Goal: Transaction & Acquisition: Purchase product/service

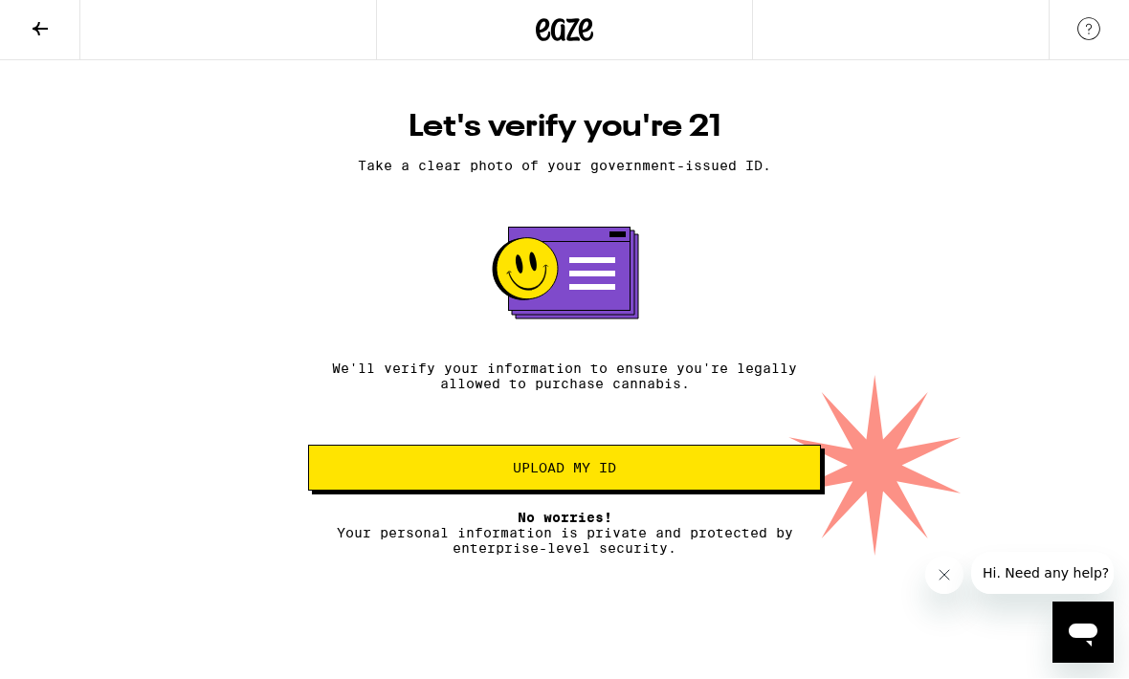
click at [714, 488] on button "Upload my ID" at bounding box center [564, 469] width 513 height 46
click at [694, 491] on button "Upload my ID" at bounding box center [564, 469] width 513 height 46
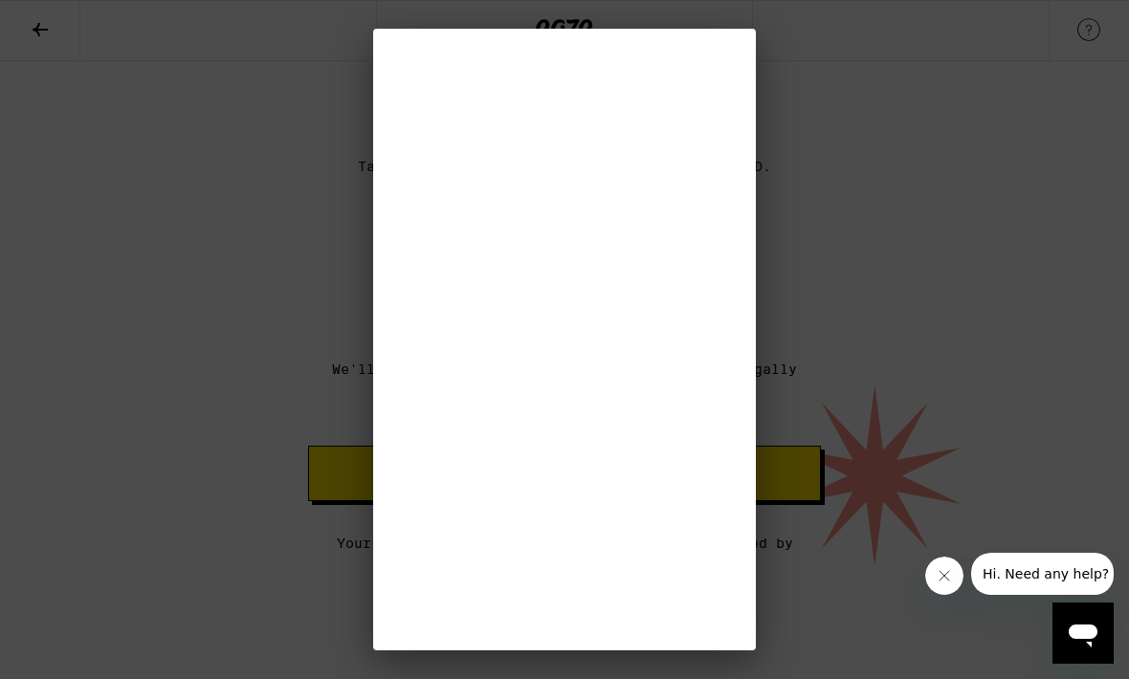
click at [960, 574] on button "Close message from company" at bounding box center [943, 576] width 38 height 38
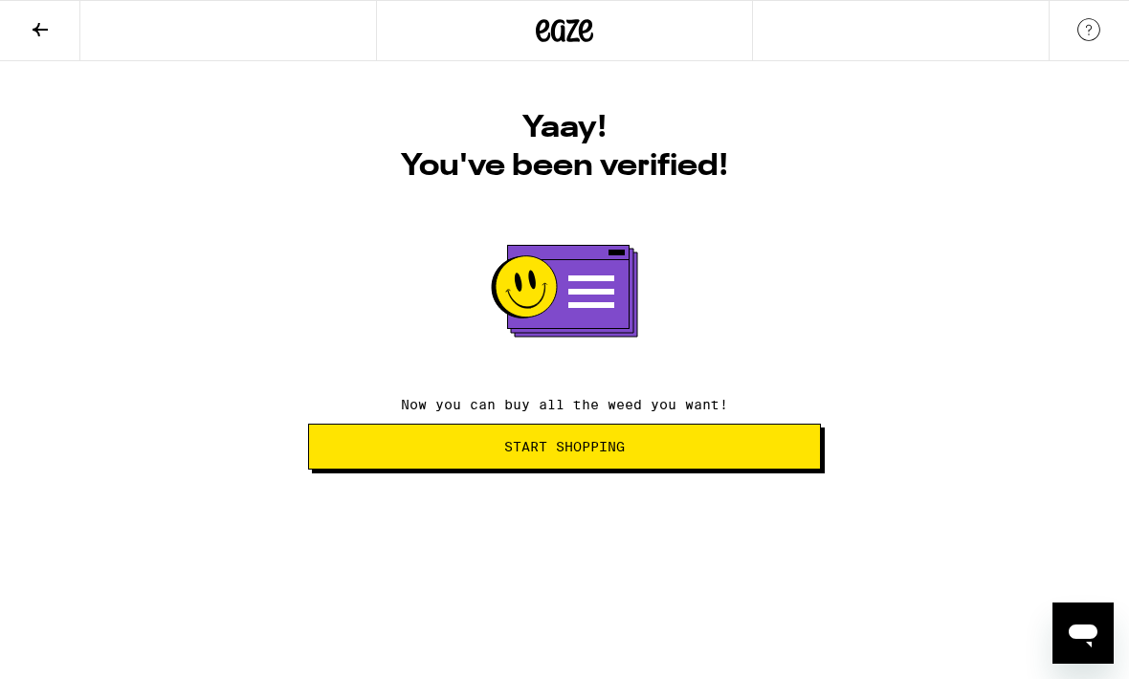
click at [732, 448] on span "Start Shopping" at bounding box center [564, 446] width 480 height 13
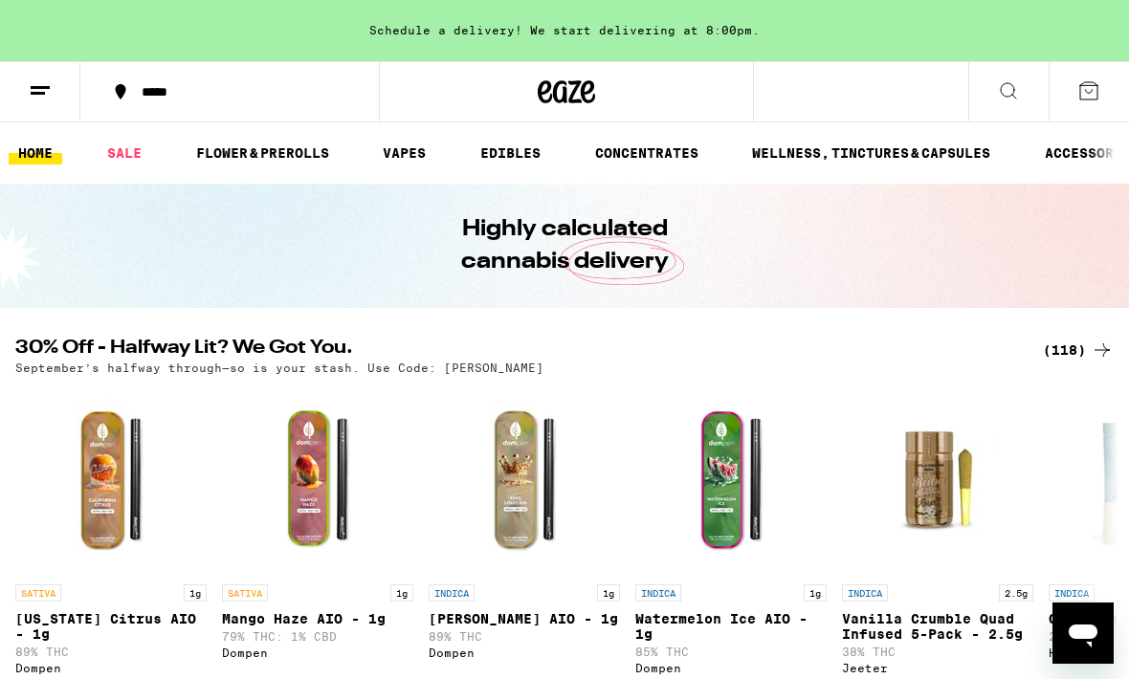
click at [285, 160] on link "FLOWER & PREROLLS" at bounding box center [263, 153] width 152 height 23
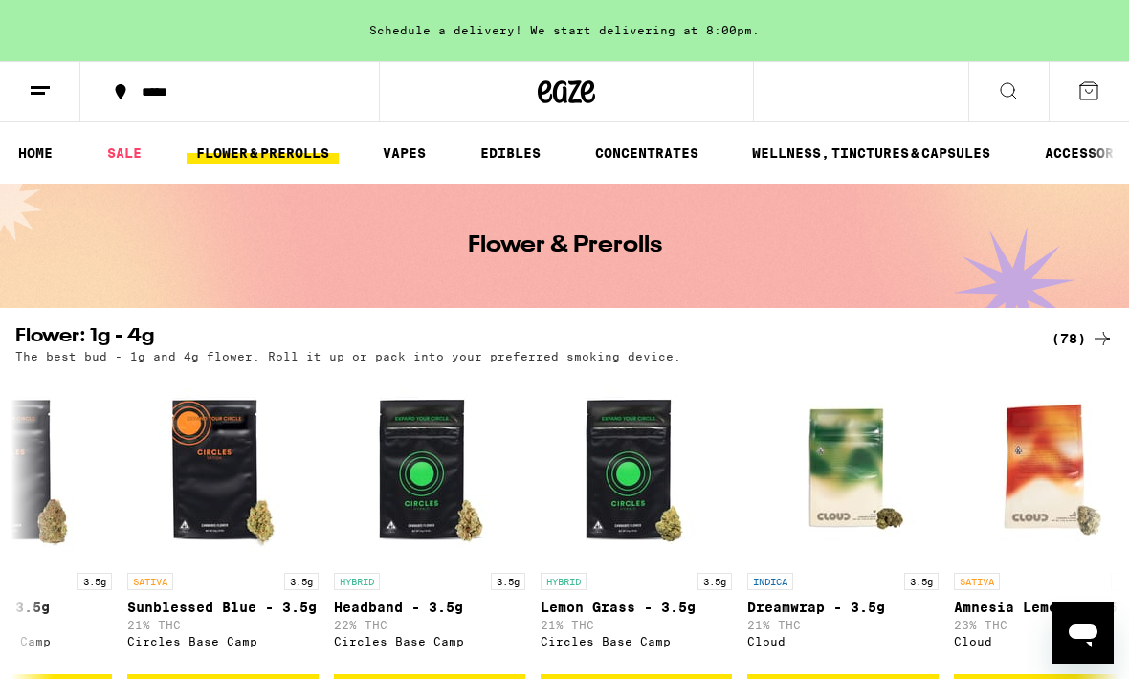
click at [43, 97] on icon at bounding box center [40, 90] width 23 height 23
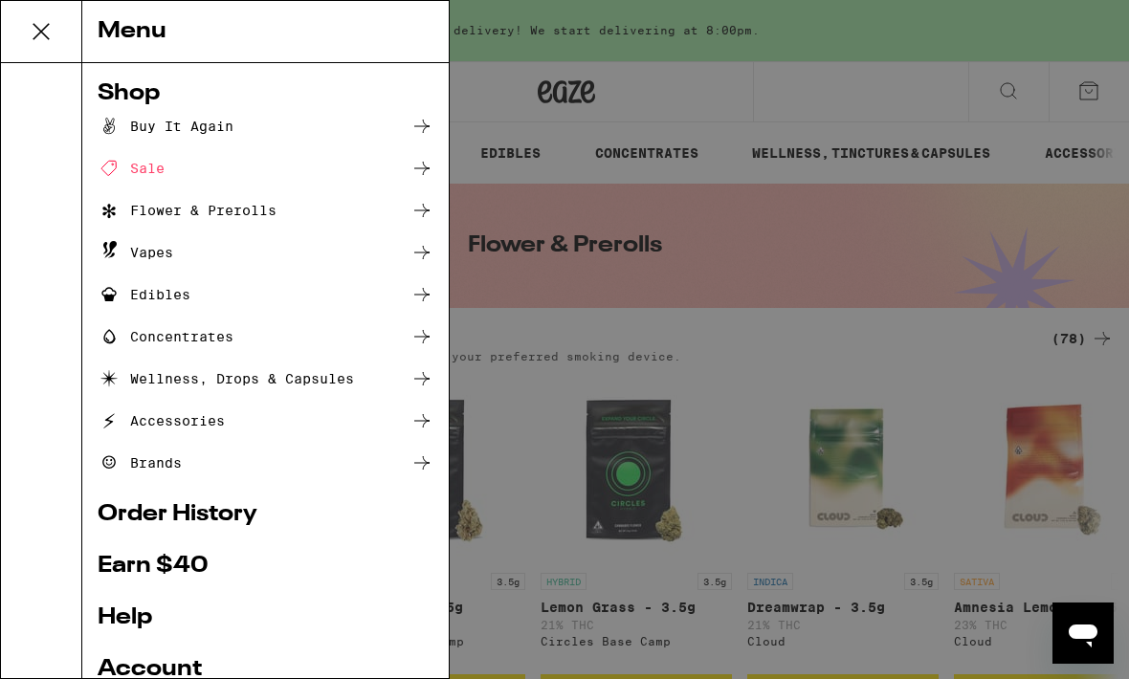
click at [289, 204] on div "Flower & Prerolls" at bounding box center [266, 210] width 336 height 23
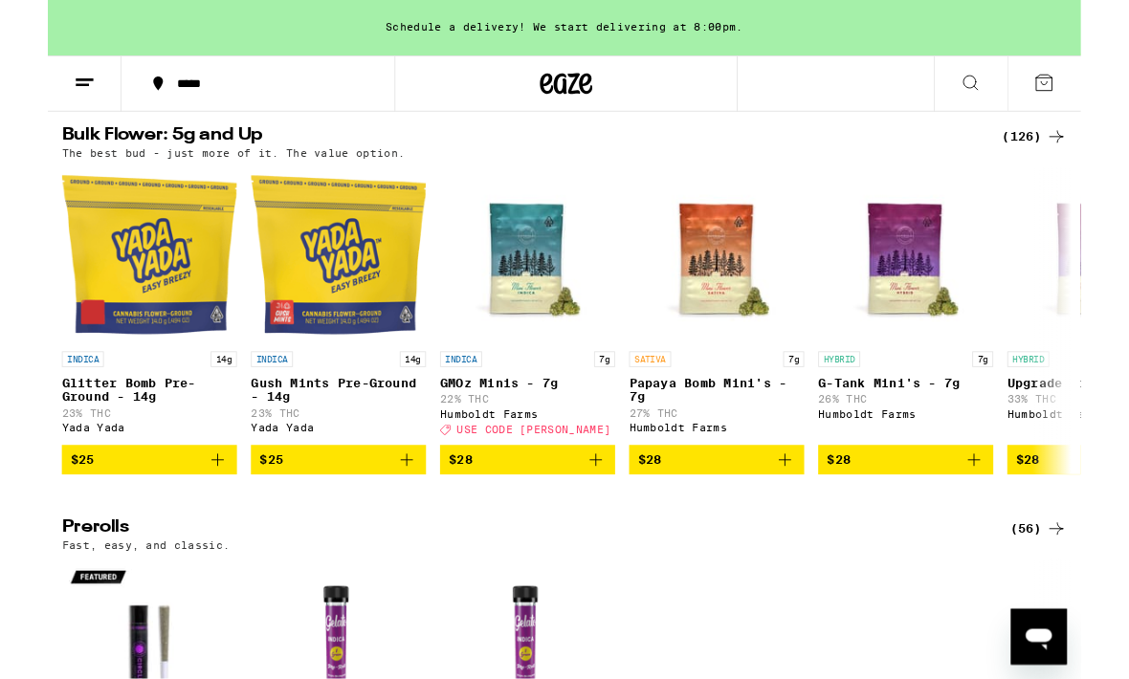
scroll to position [617, 0]
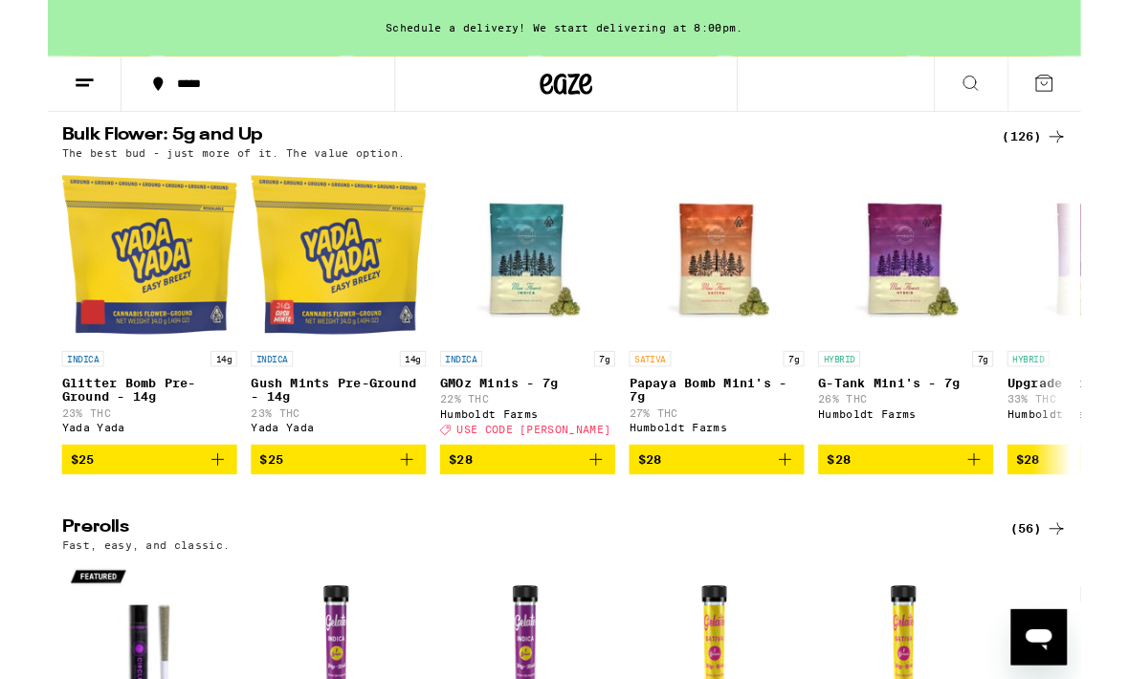
click at [193, 514] on icon "Add to bag" at bounding box center [185, 502] width 23 height 23
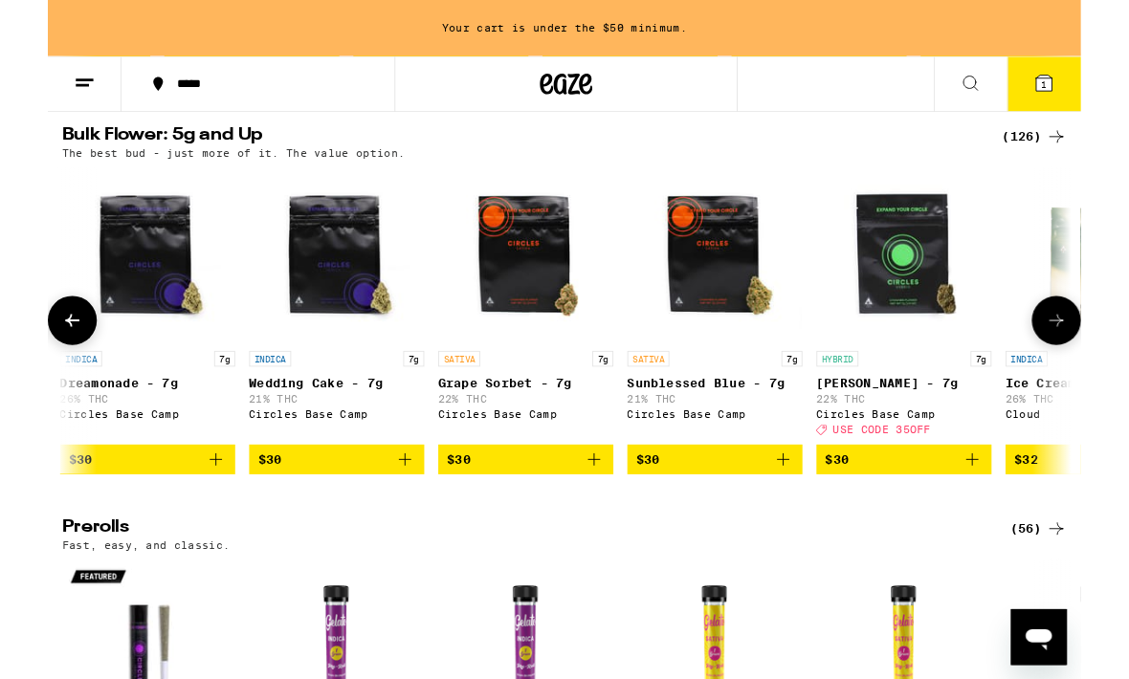
scroll to position [0, 1243]
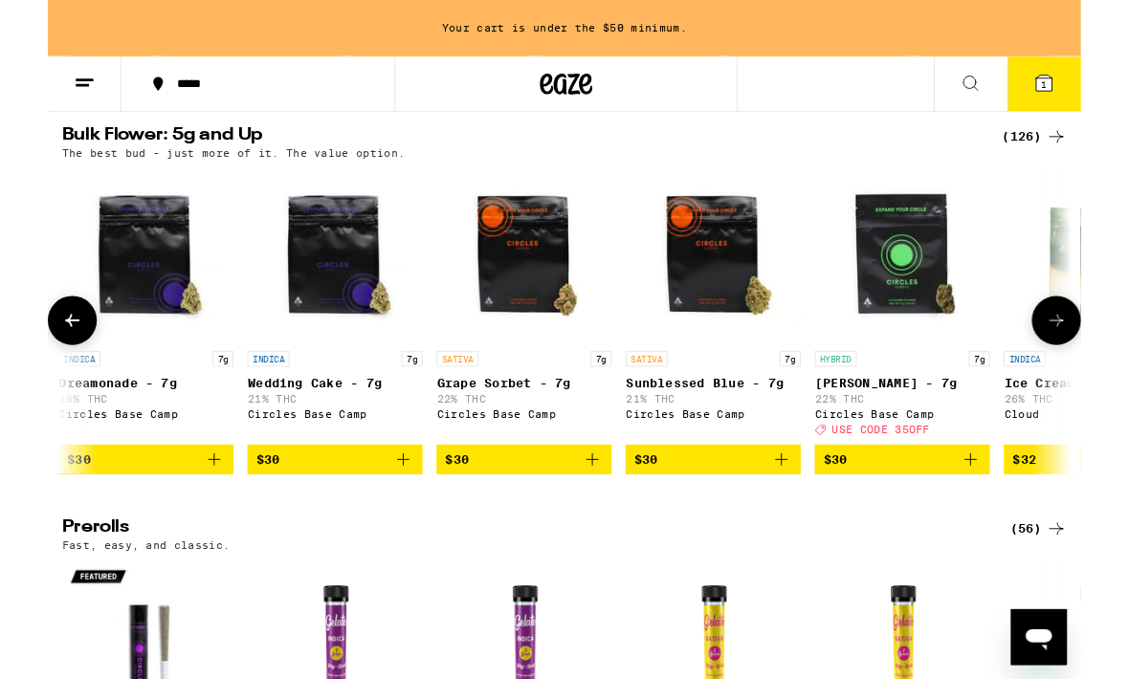
click at [398, 514] on icon "Add to bag" at bounding box center [388, 502] width 23 height 23
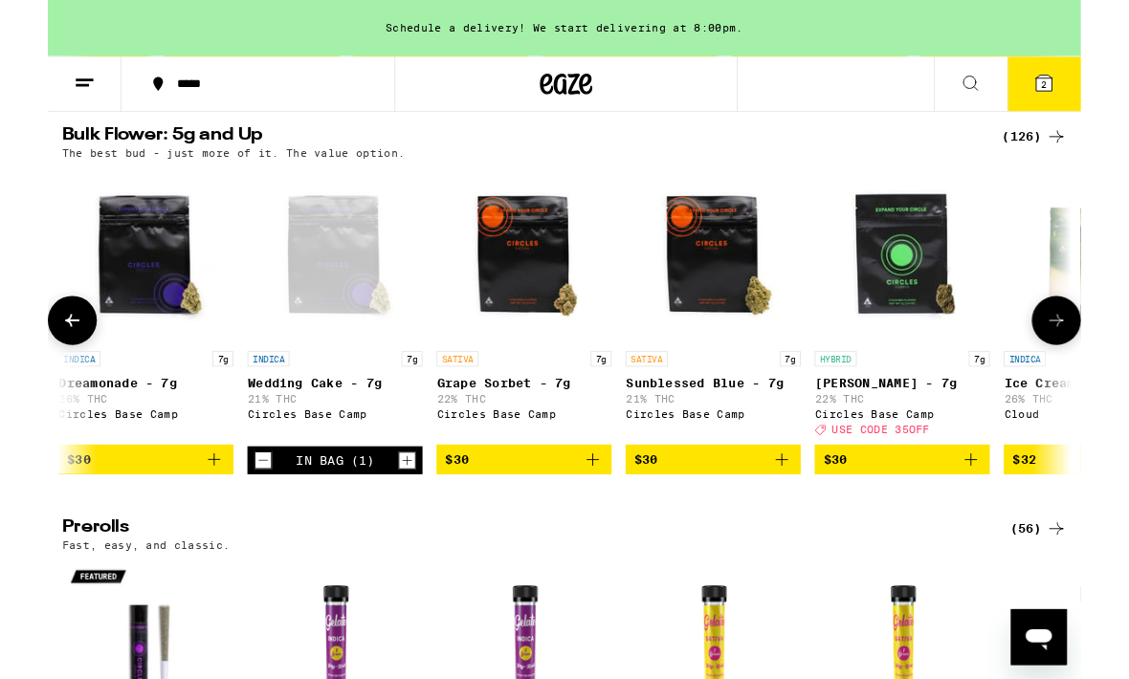
click at [181, 514] on icon "Add to bag" at bounding box center [181, 502] width 23 height 23
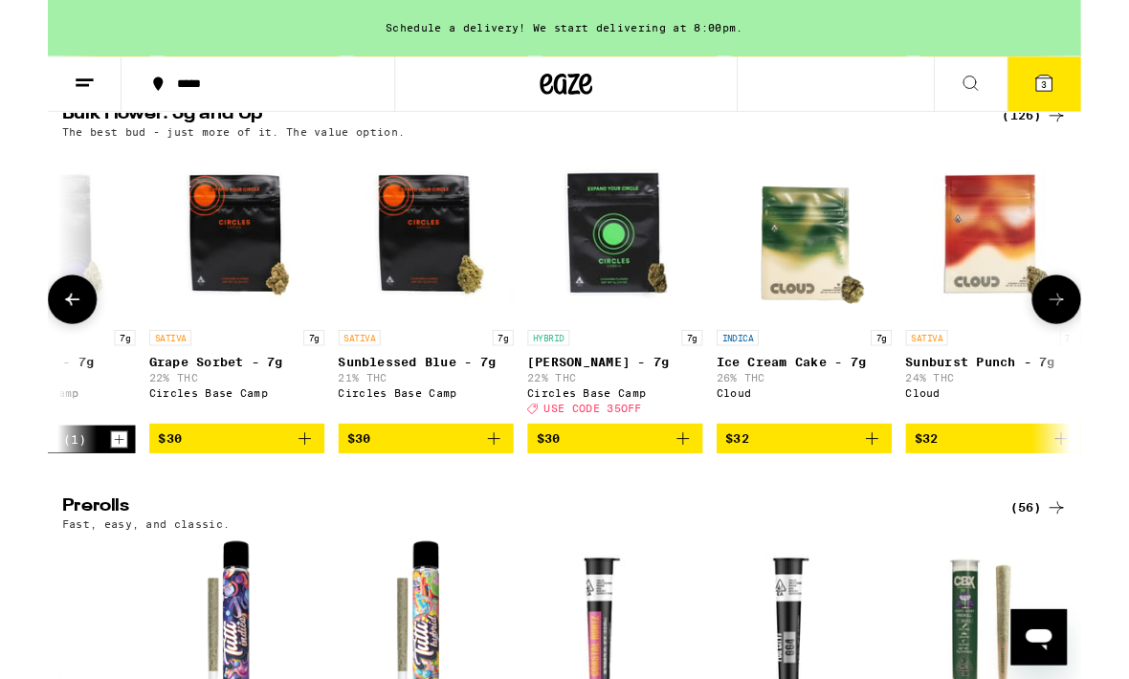
scroll to position [0, 1749]
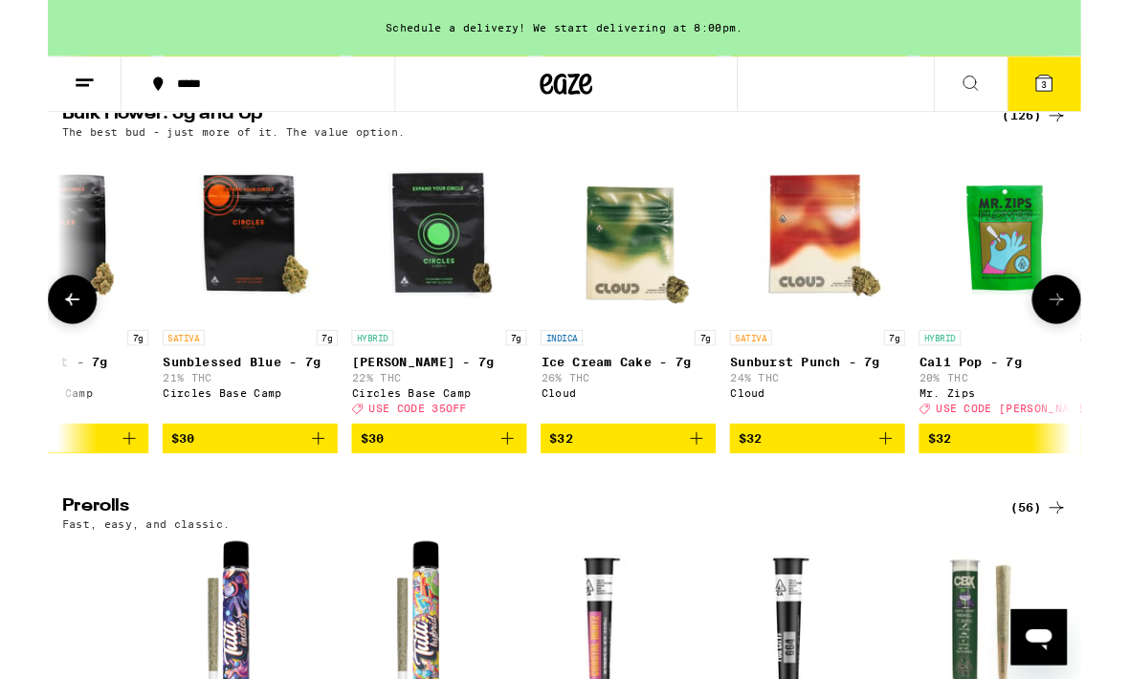
click at [711, 491] on icon "Add to bag" at bounding box center [708, 479] width 23 height 23
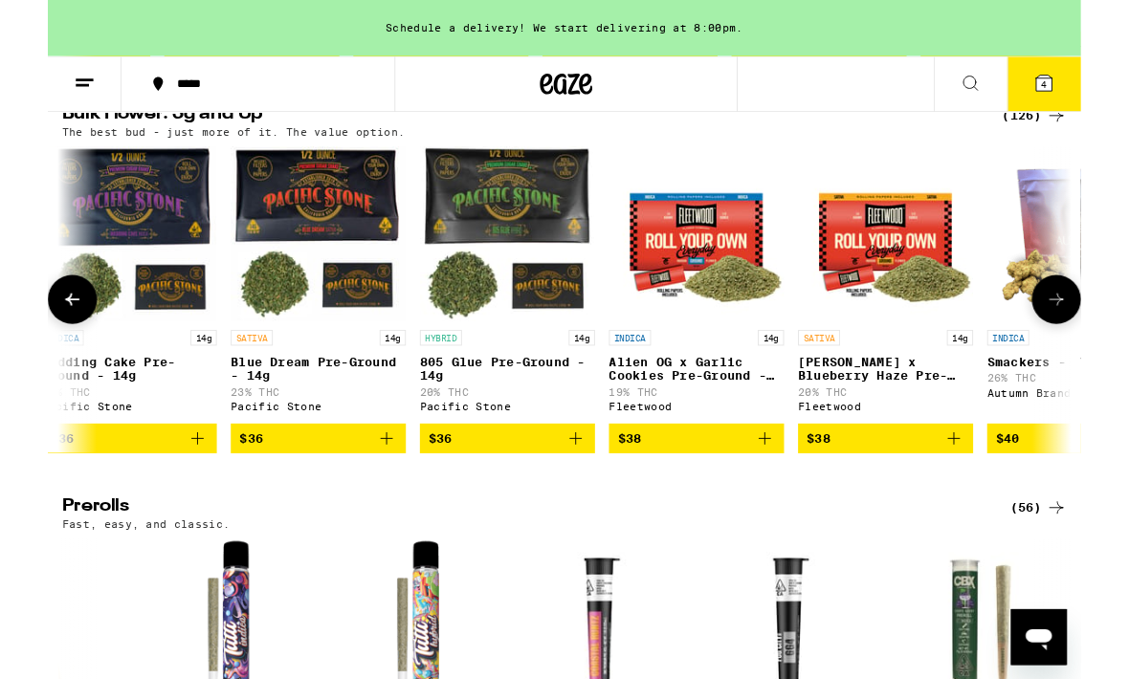
scroll to position [0, 2931]
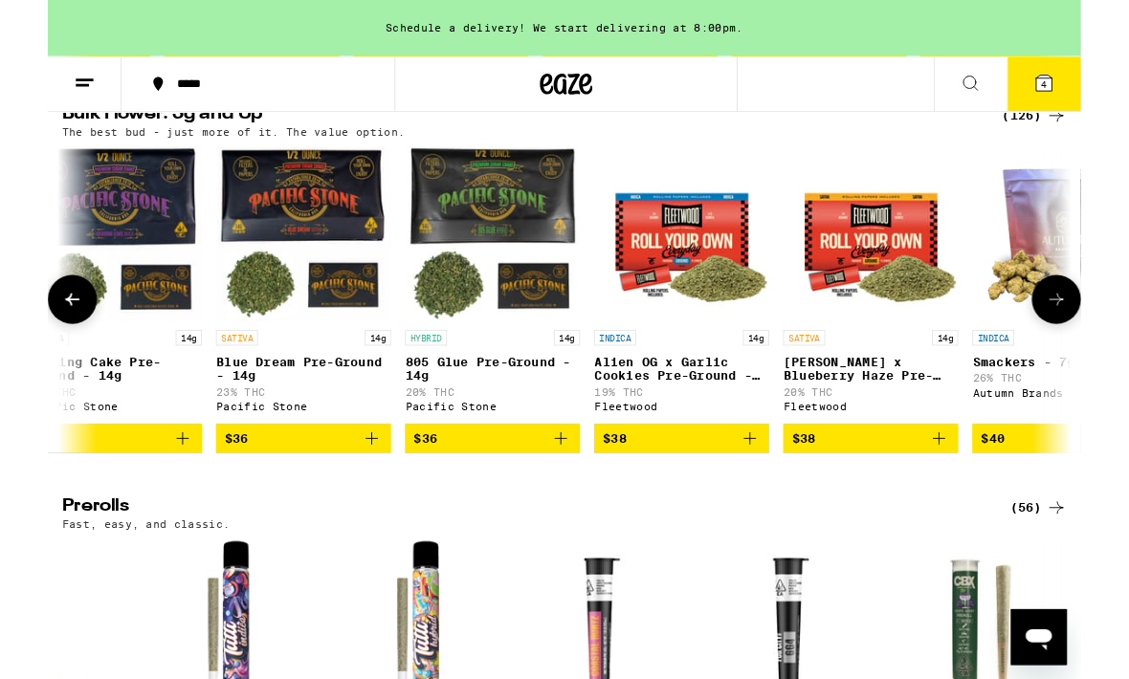
click at [768, 491] on icon "Add to bag" at bounding box center [767, 479] width 23 height 23
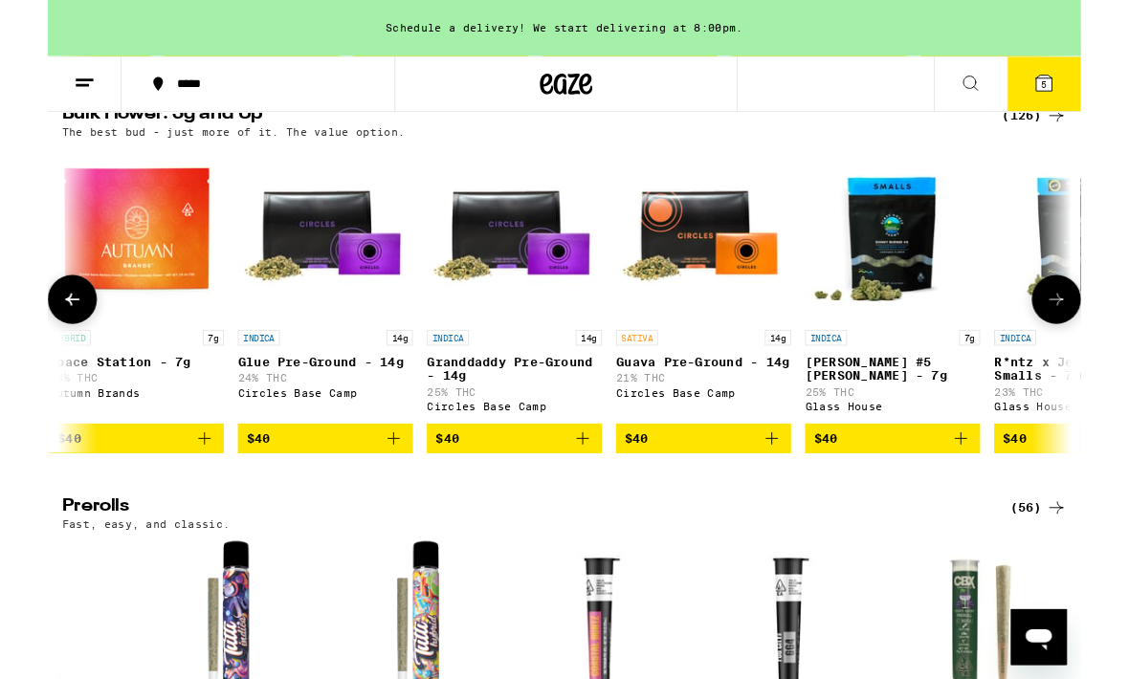
scroll to position [0, 4145]
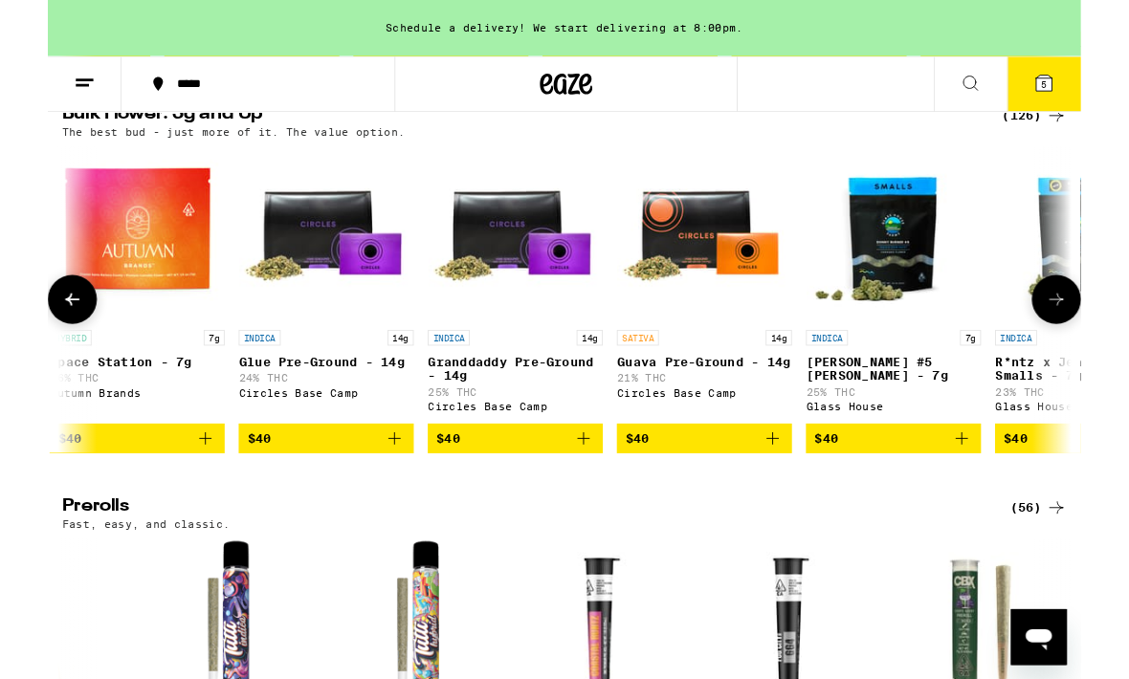
click at [391, 495] on button "$40" at bounding box center [304, 479] width 191 height 33
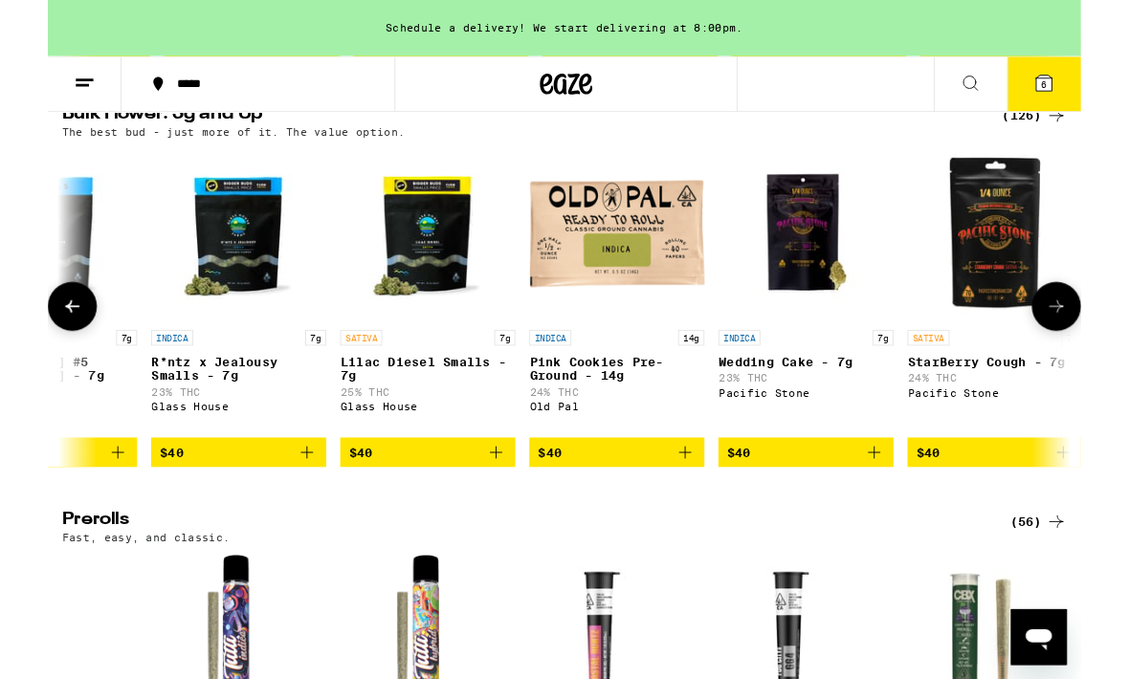
scroll to position [0, 5068]
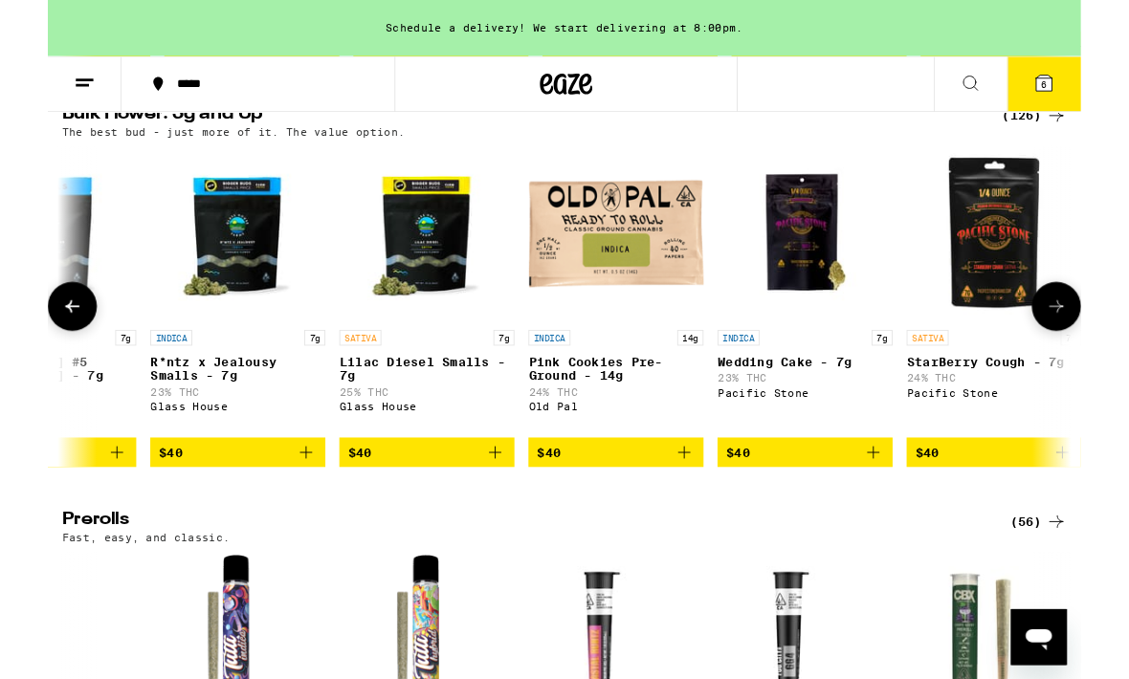
click at [651, 282] on img "Open page for Pink Cookies Pre-Ground - 14g from Old Pal" at bounding box center [620, 255] width 191 height 191
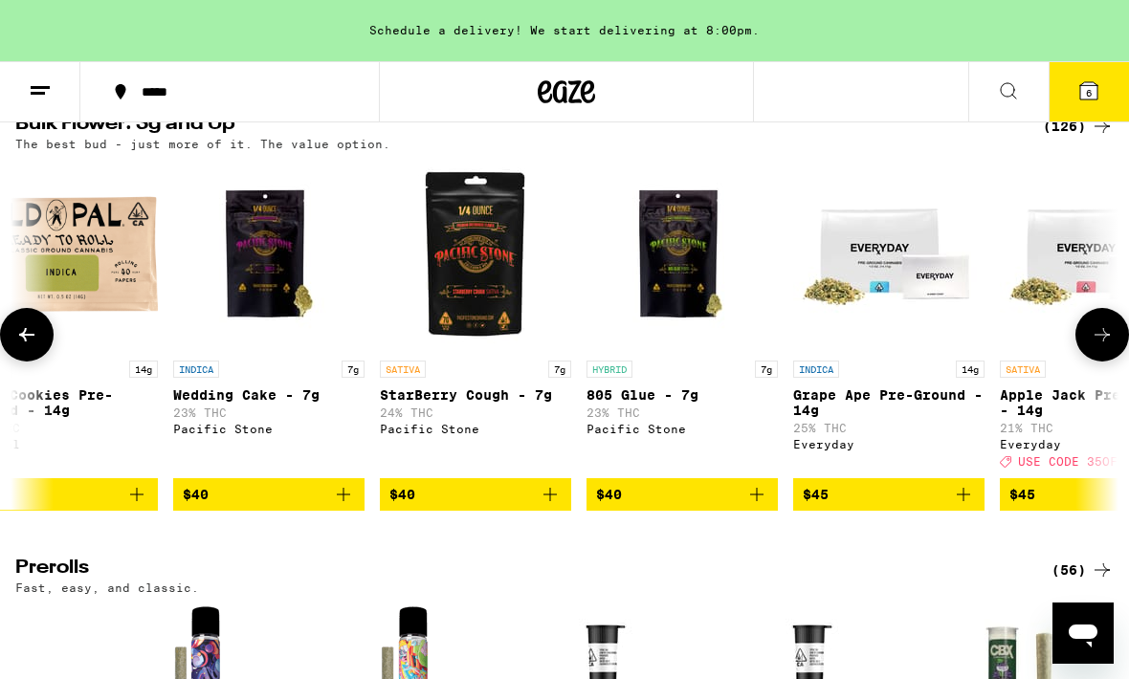
scroll to position [0, 5628]
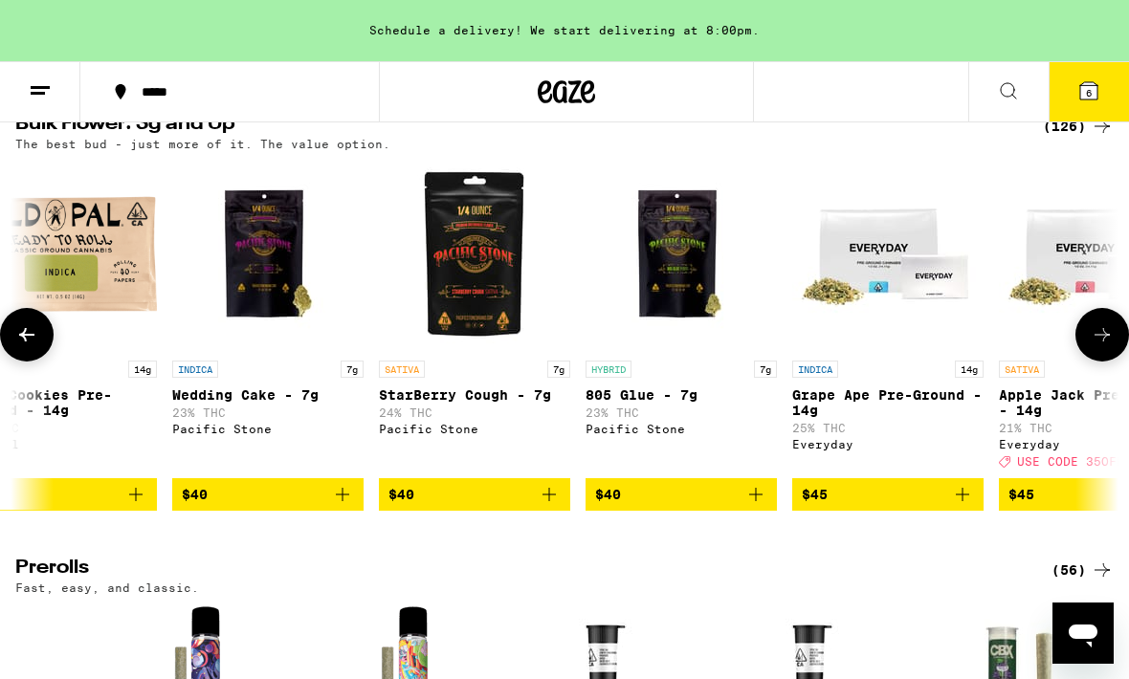
click at [336, 506] on icon "Add to bag" at bounding box center [342, 494] width 23 height 23
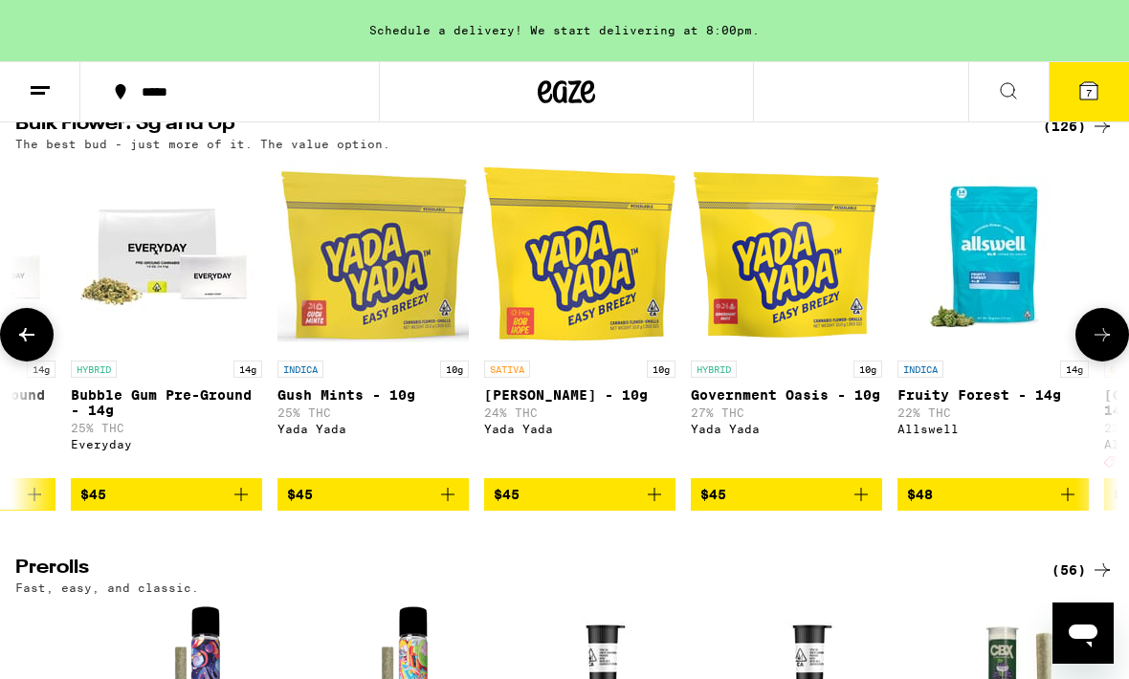
scroll to position [0, 6763]
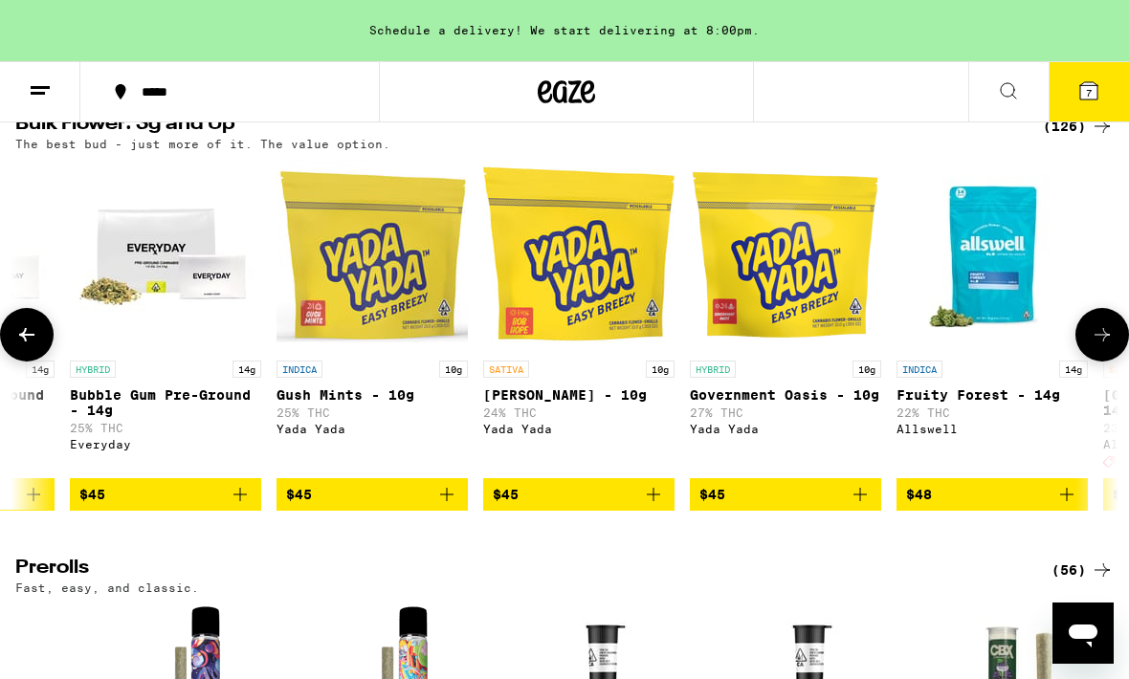
click at [438, 506] on icon "Add to bag" at bounding box center [446, 494] width 23 height 23
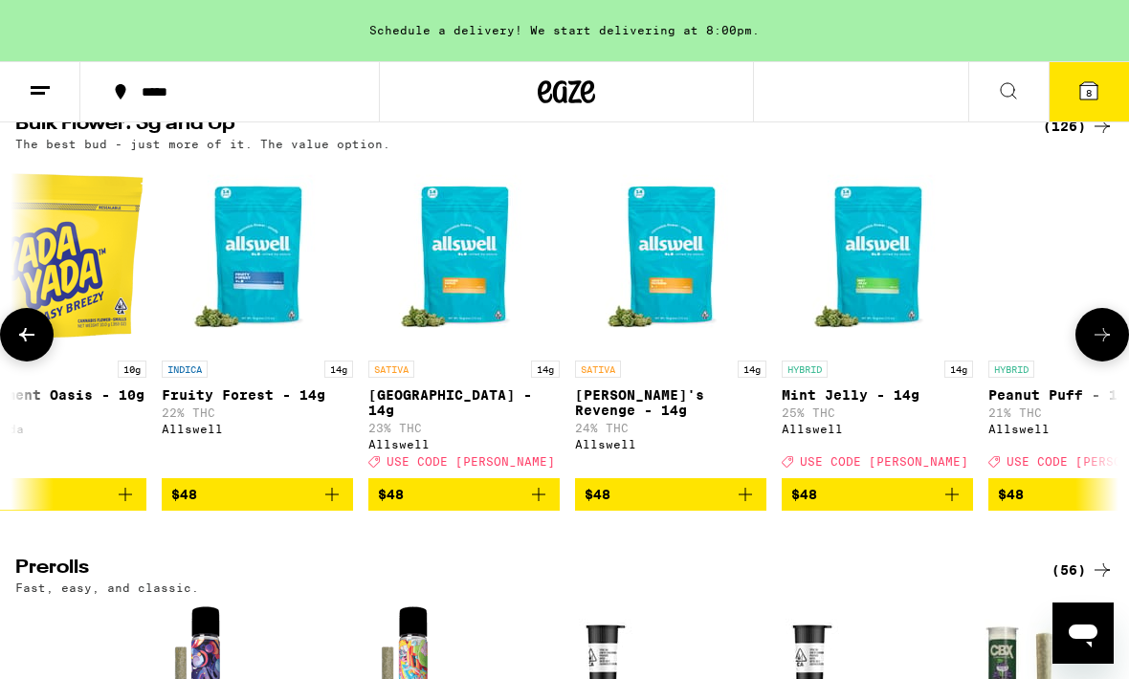
scroll to position [0, 7496]
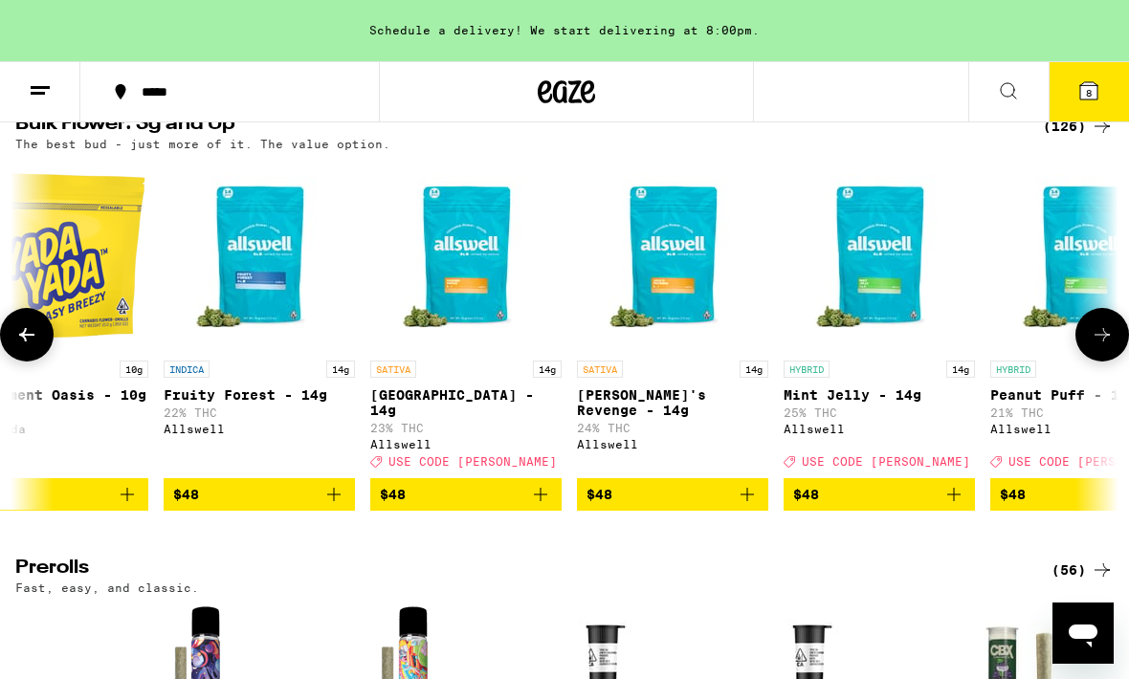
click at [1108, 77] on button "8" at bounding box center [1088, 91] width 80 height 59
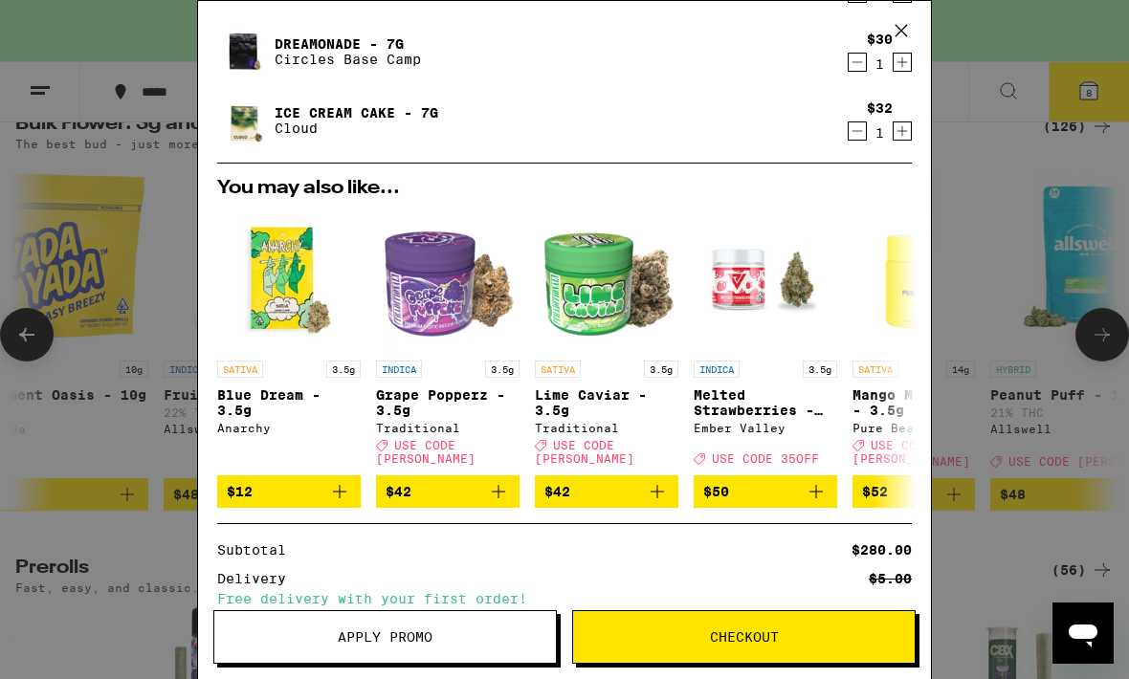
scroll to position [520, 0]
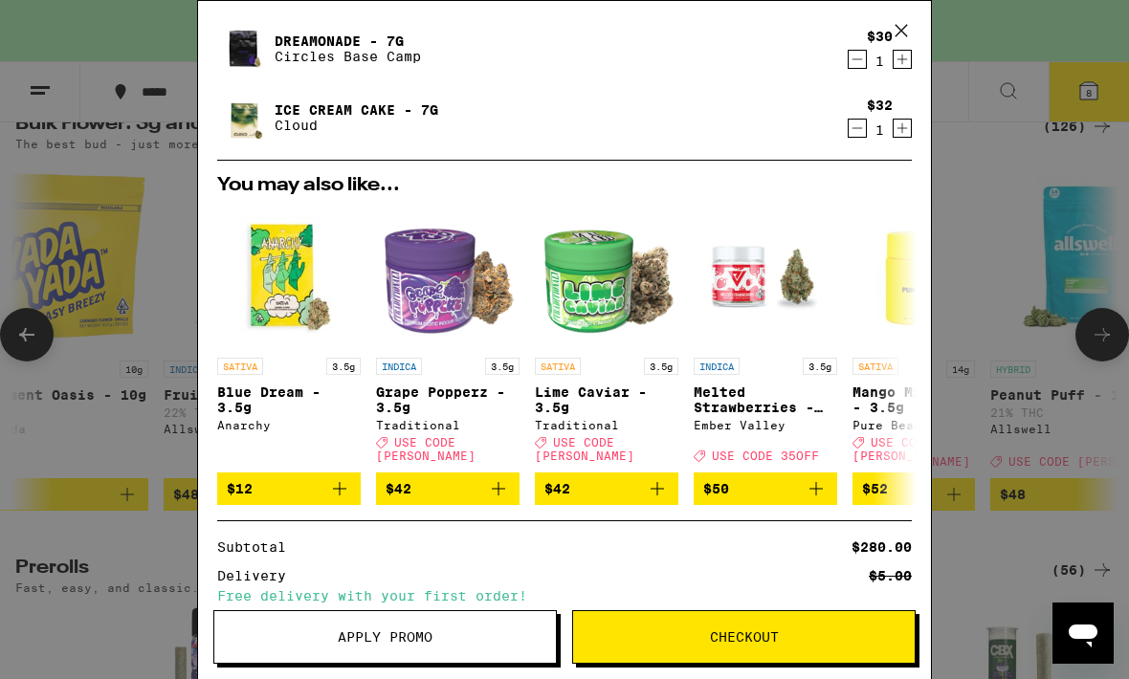
click at [501, 490] on icon "Add to bag" at bounding box center [498, 488] width 23 height 23
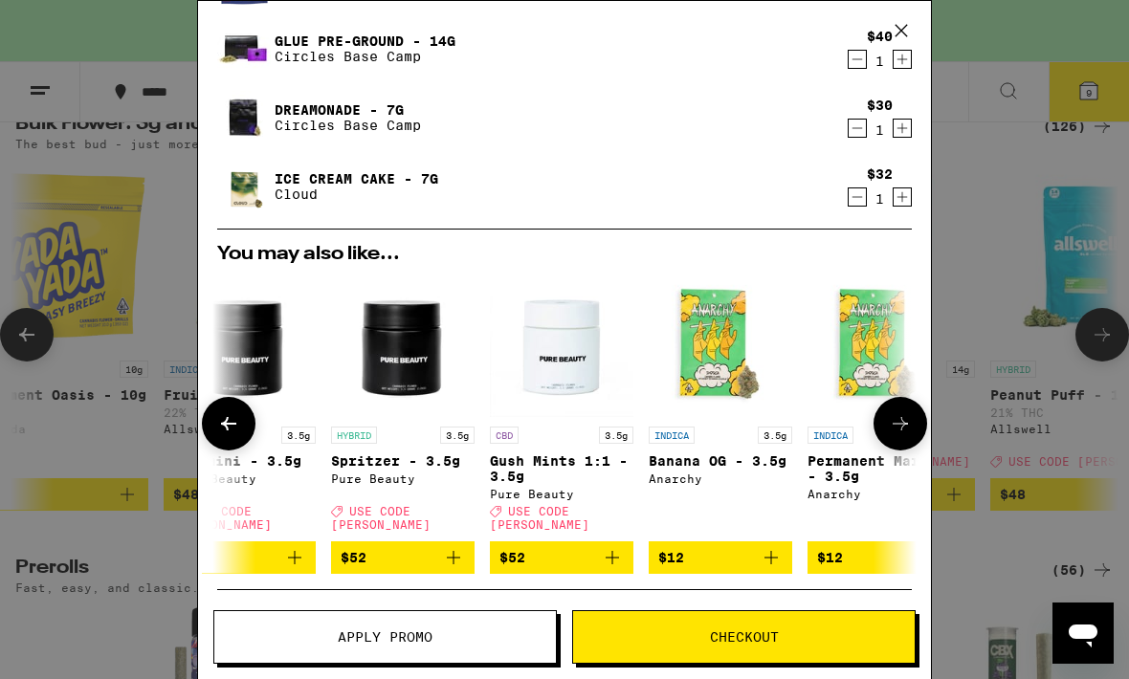
scroll to position [0, 847]
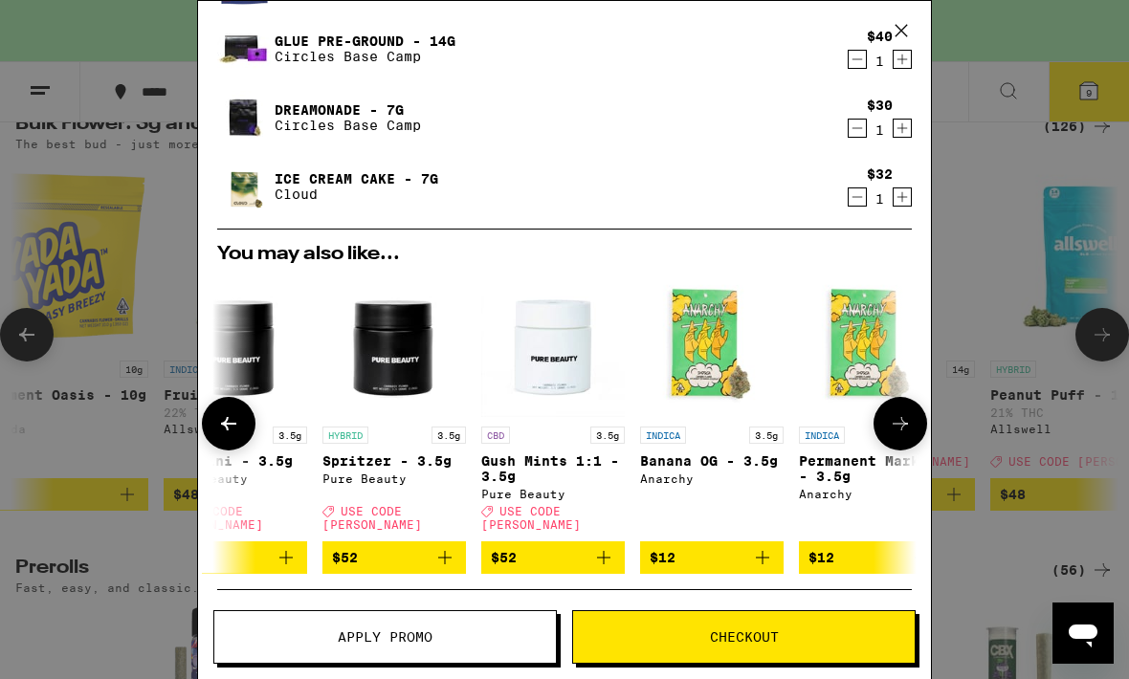
click at [604, 569] on button "$52" at bounding box center [552, 557] width 143 height 33
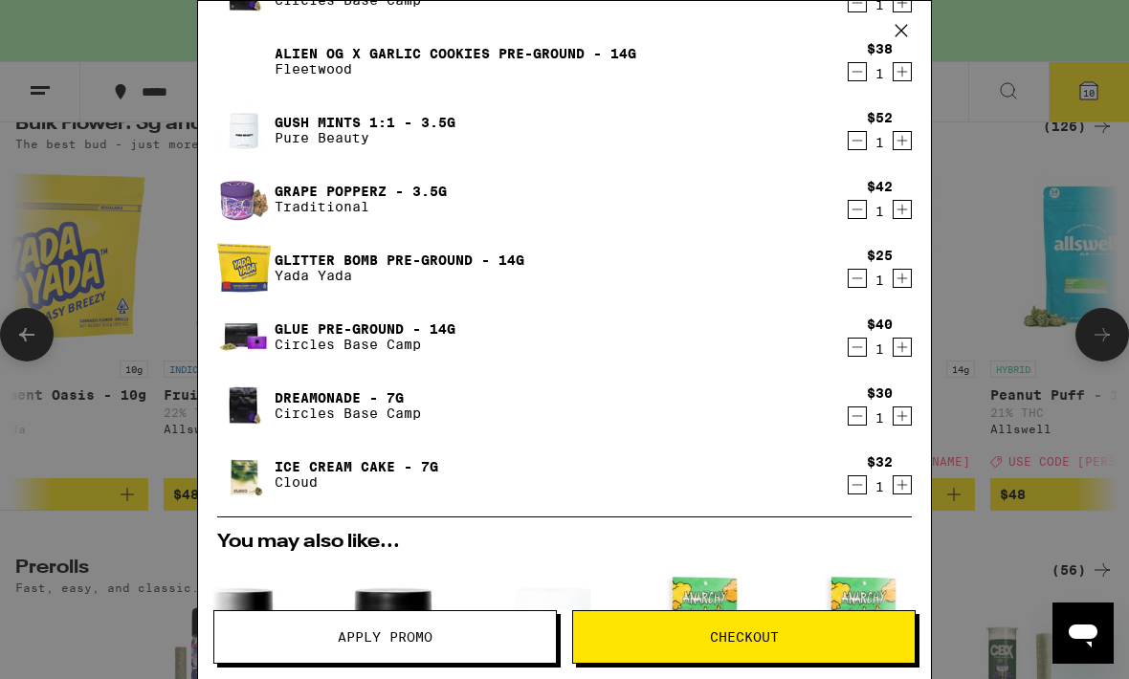
scroll to position [304, 0]
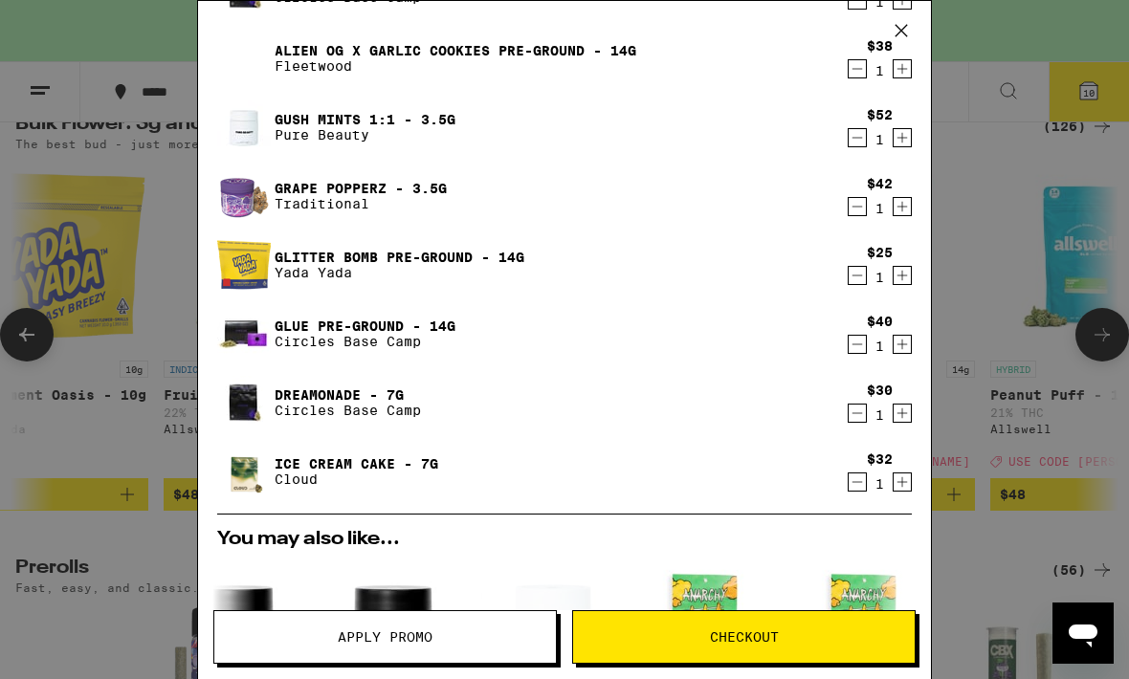
click at [847, 417] on button "Decrement" at bounding box center [856, 413] width 19 height 19
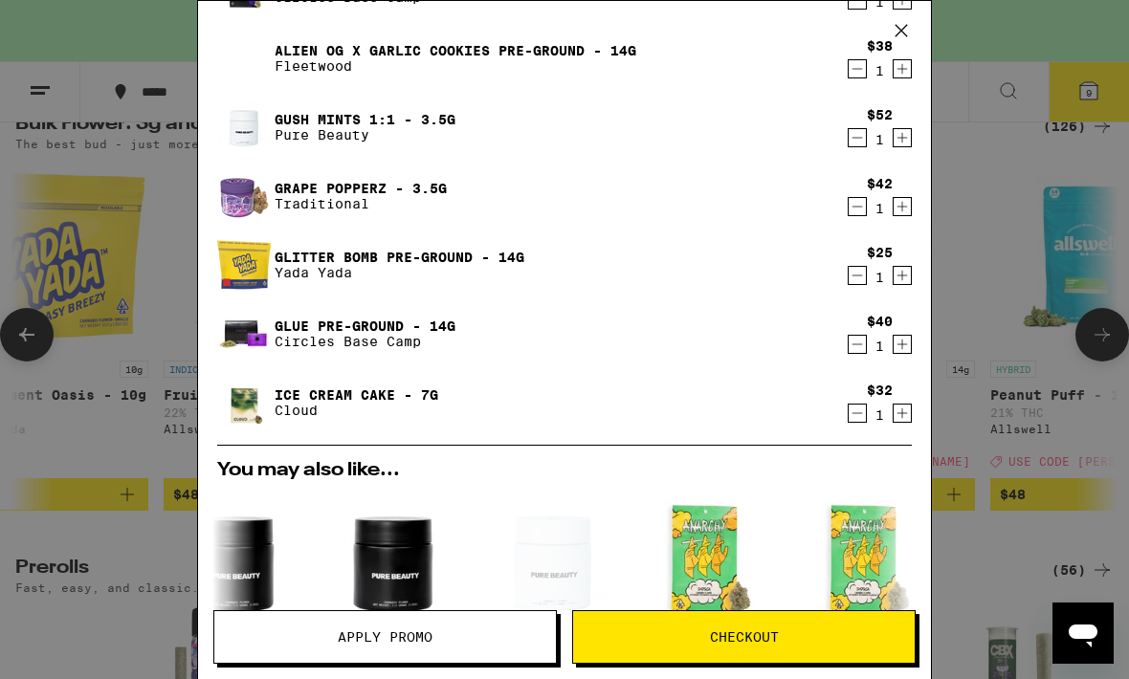
click at [856, 416] on icon "Decrement" at bounding box center [856, 413] width 17 height 23
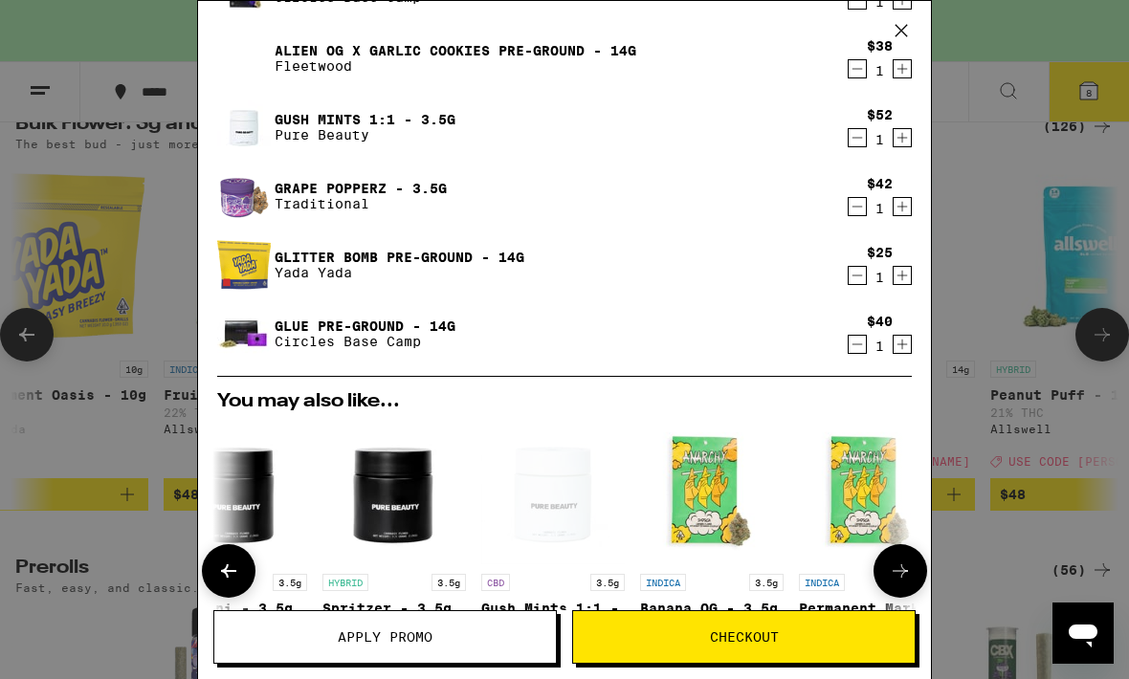
click at [826, 627] on button "Checkout" at bounding box center [743, 637] width 343 height 54
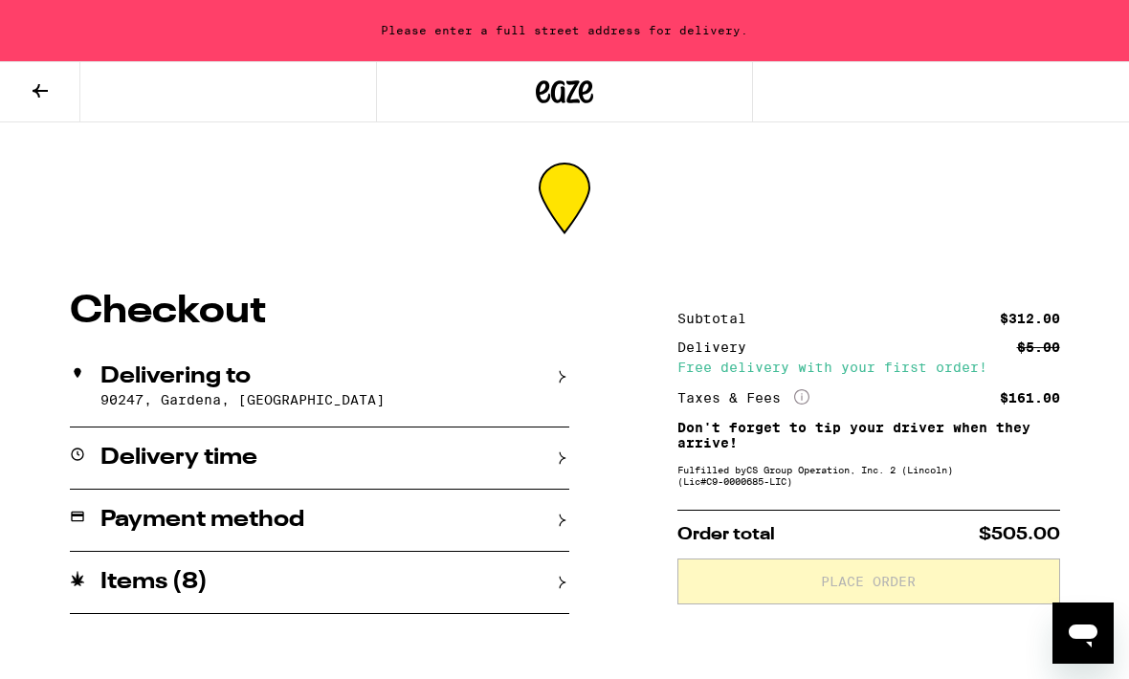
scroll to position [1, 0]
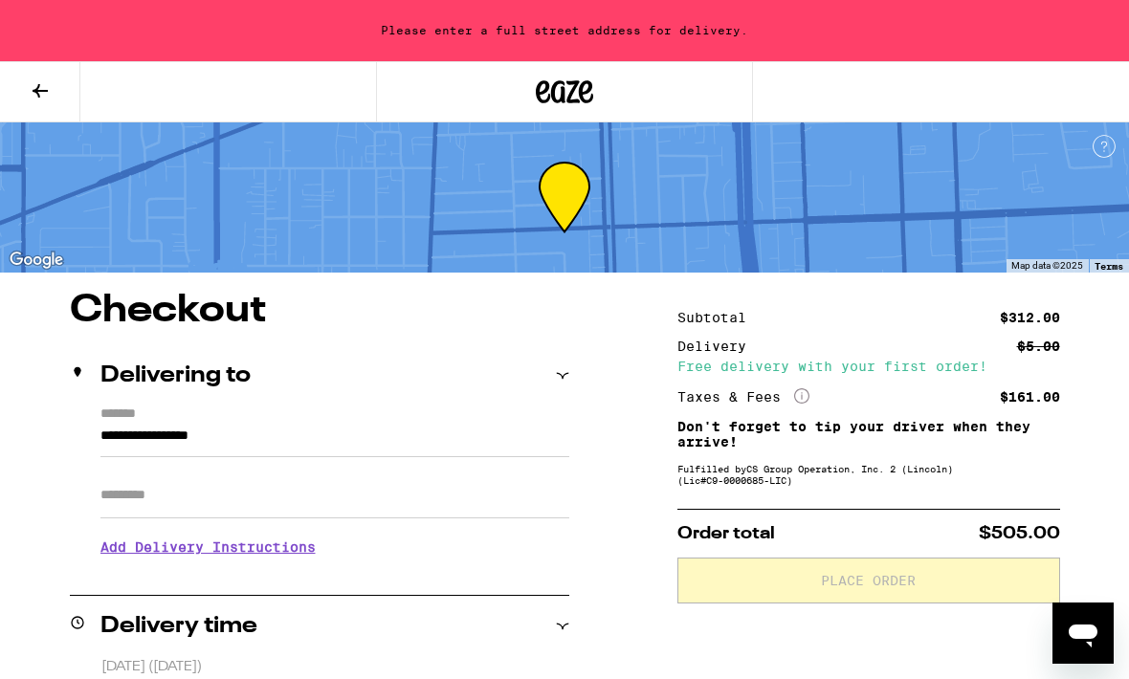
click at [494, 423] on label "*******" at bounding box center [334, 415] width 469 height 18
click at [494, 425] on input "**********" at bounding box center [334, 441] width 469 height 33
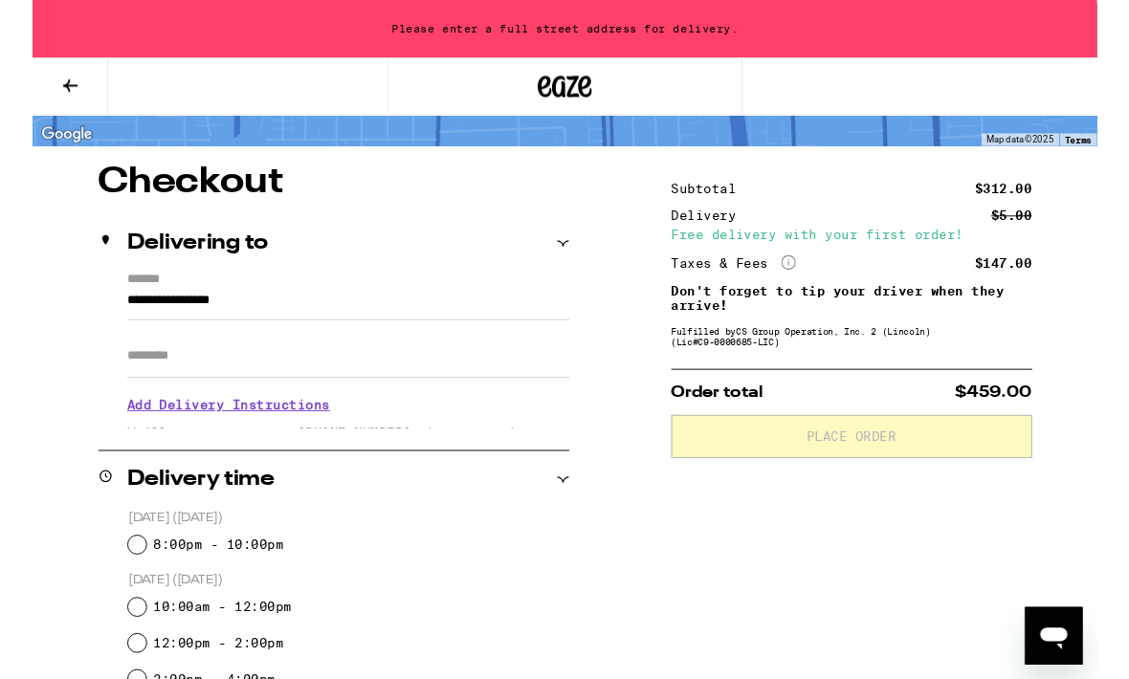
scroll to position [233, 0]
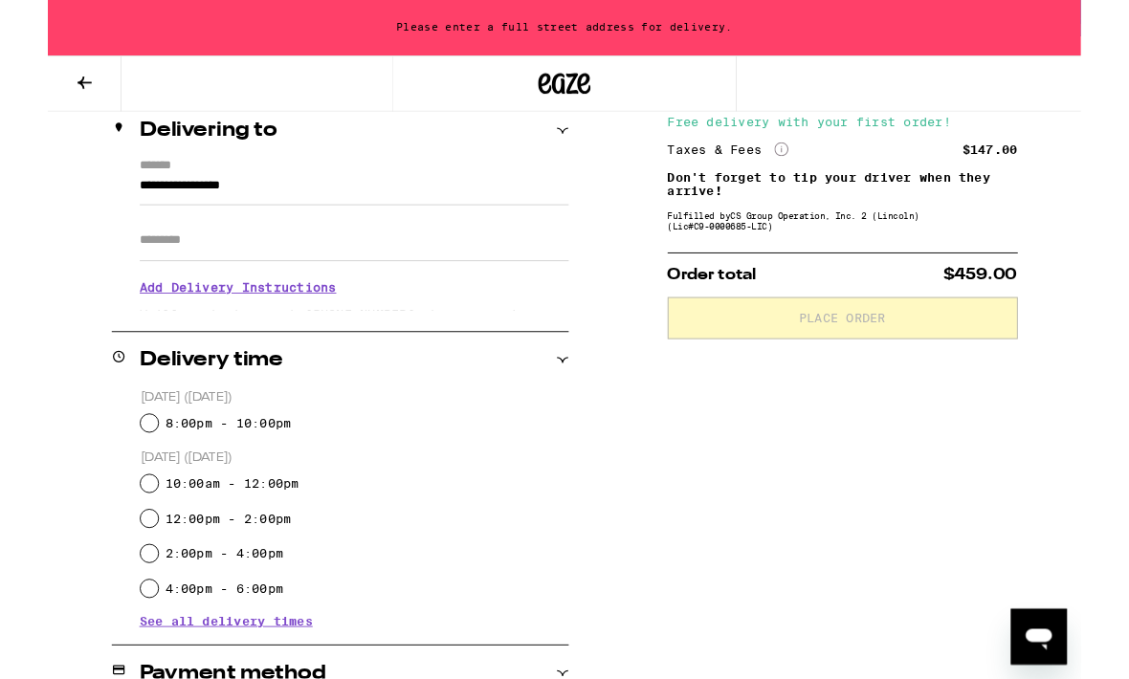
click at [224, 470] on label "8:00pm - 10:00pm" at bounding box center [197, 462] width 138 height 15
click at [121, 470] on input "8:00pm - 10:00pm" at bounding box center [110, 462] width 19 height 19
radio input "true"
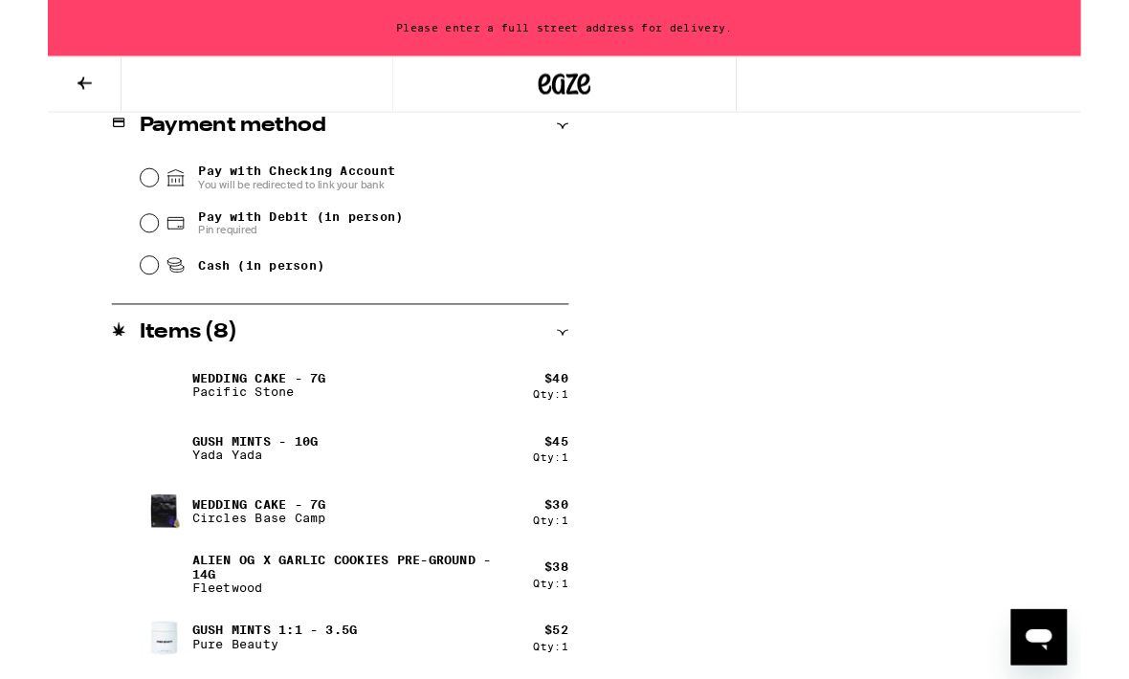
scroll to position [832, 0]
click at [355, 242] on span "Pay with Debit (in person)" at bounding box center [277, 236] width 224 height 15
click at [121, 242] on input "Pay with Debit (in person) Pin required" at bounding box center [110, 243] width 19 height 19
radio input "true"
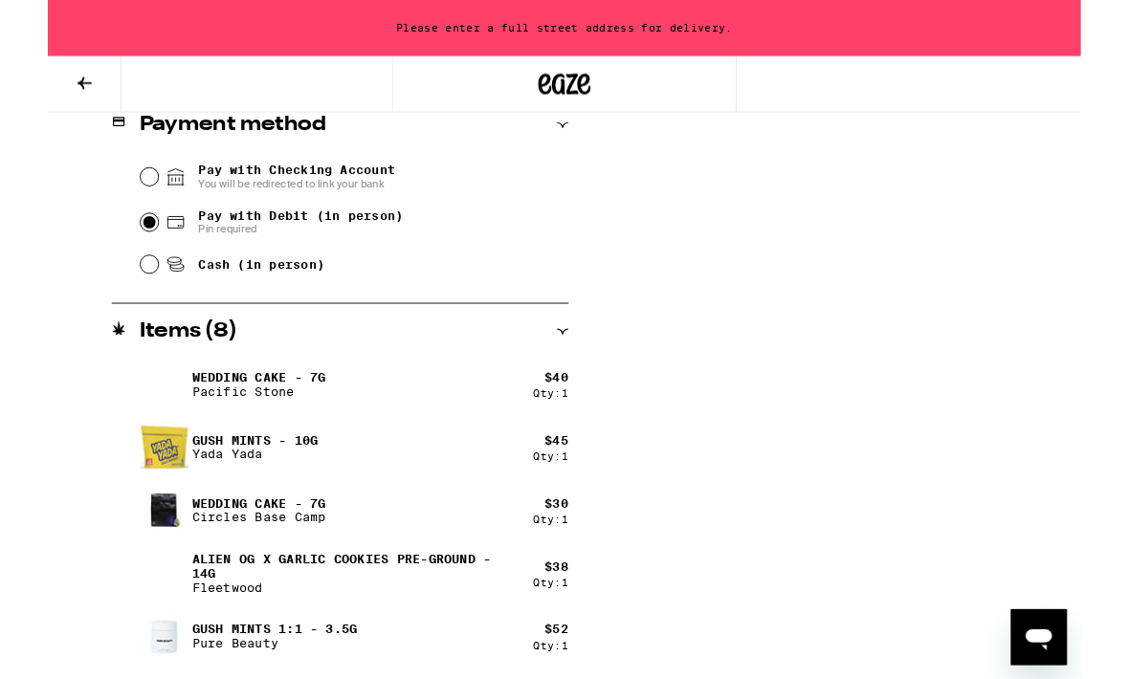
click at [371, 254] on span "Pin required" at bounding box center [277, 250] width 224 height 15
click at [121, 252] on input "Pay with Debit (in person) Pin required" at bounding box center [110, 242] width 19 height 19
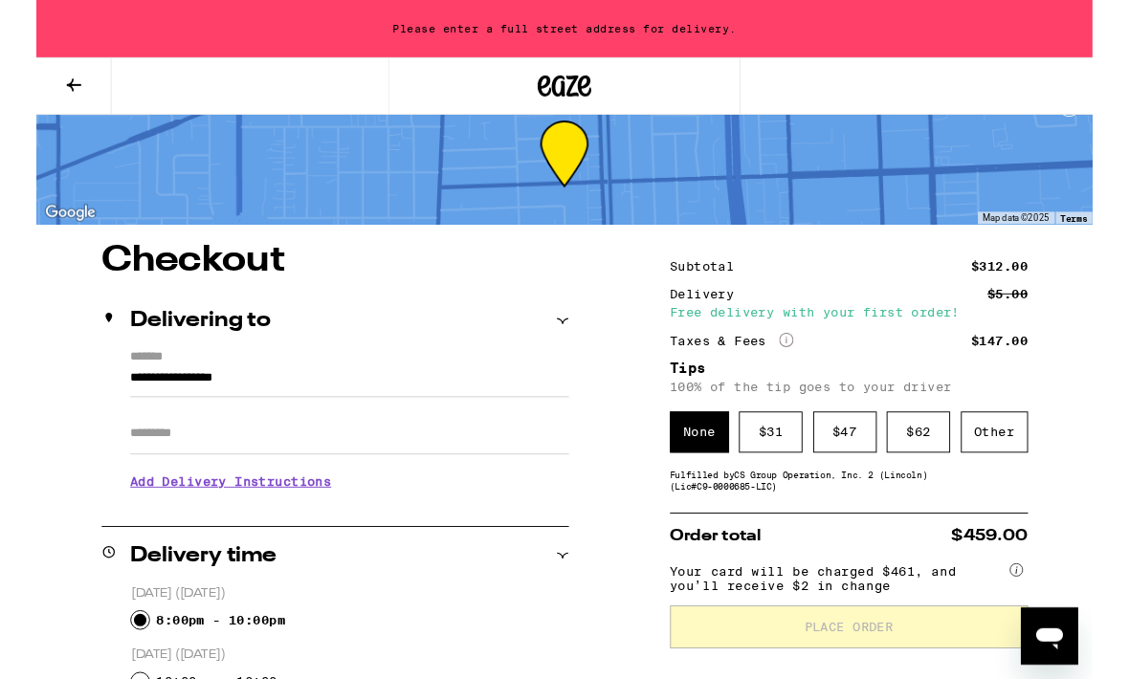
scroll to position [0, 0]
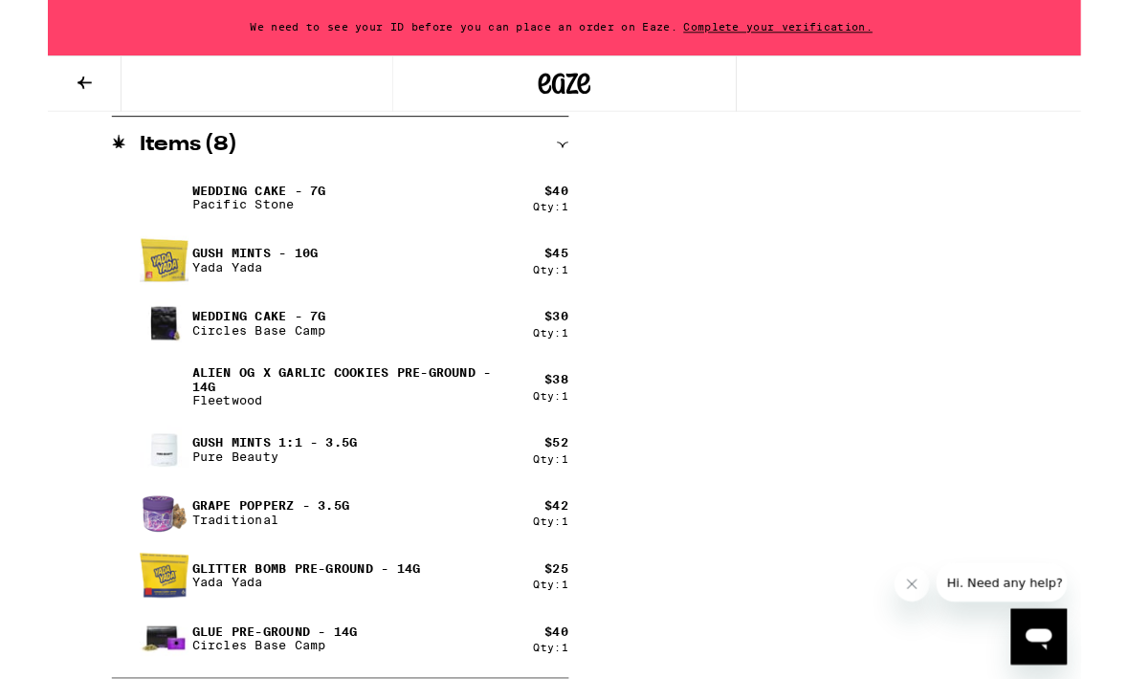
scroll to position [1037, 0]
